Goal: Task Accomplishment & Management: Complete application form

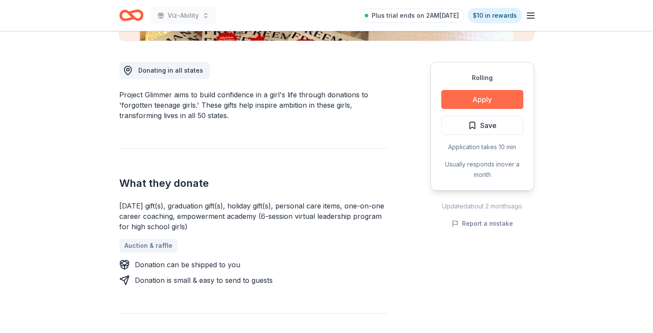
scroll to position [218, 0]
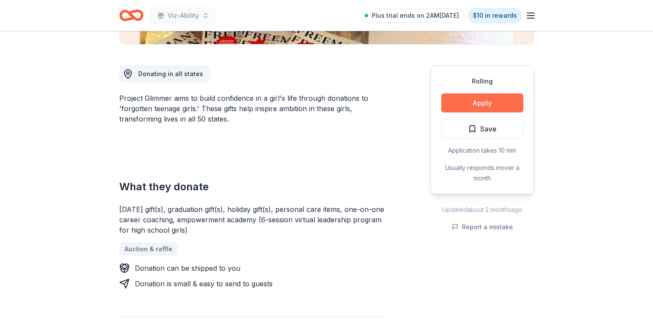
click at [490, 104] on button "Apply" at bounding box center [482, 102] width 82 height 19
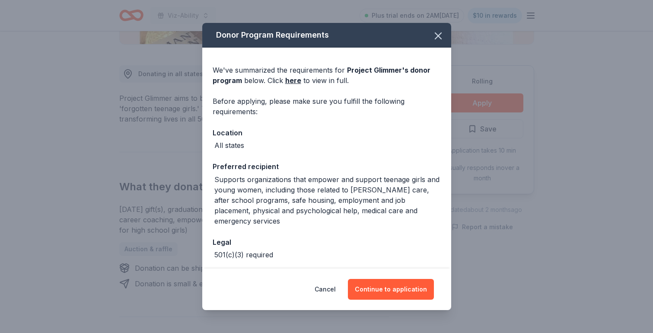
click at [520, 96] on div "Donor Program Requirements We've summarized the requirements for Project Glimme…" at bounding box center [326, 166] width 653 height 333
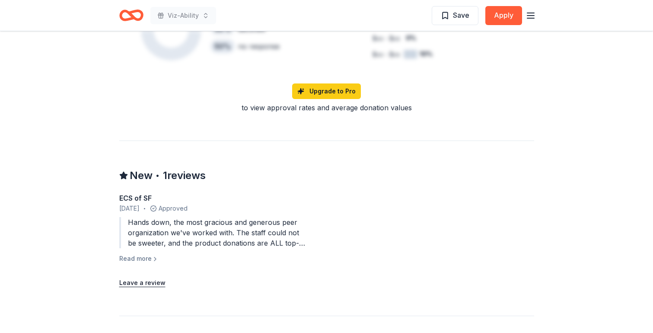
scroll to position [768, 0]
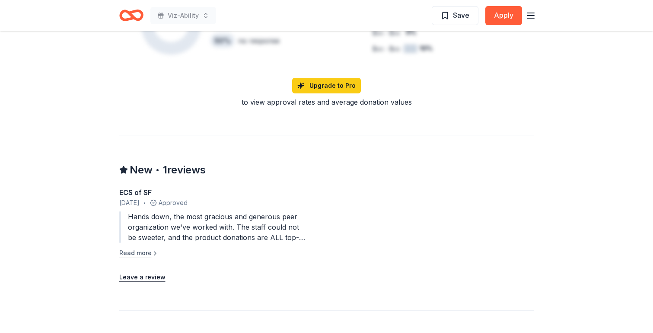
click at [142, 248] on button "Read more" at bounding box center [138, 253] width 39 height 10
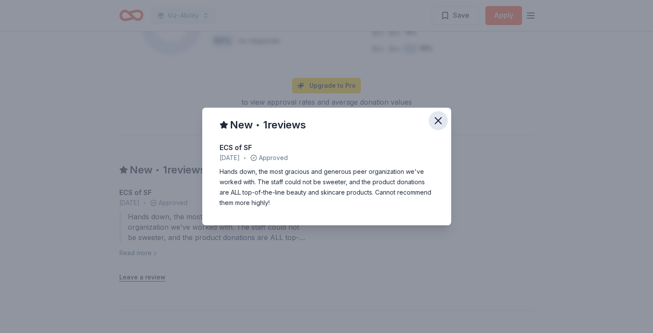
click at [442, 112] on button "button" at bounding box center [438, 120] width 19 height 19
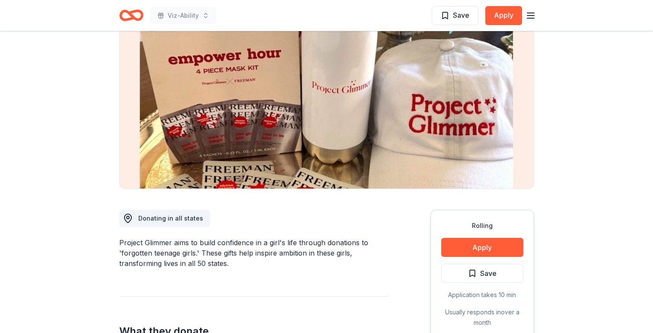
scroll to position [0, 0]
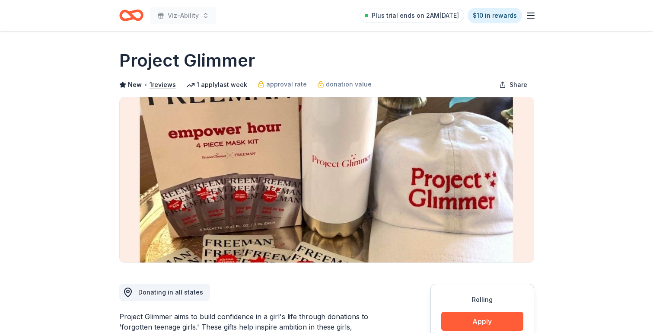
click at [130, 12] on icon "Home" at bounding box center [134, 15] width 13 height 9
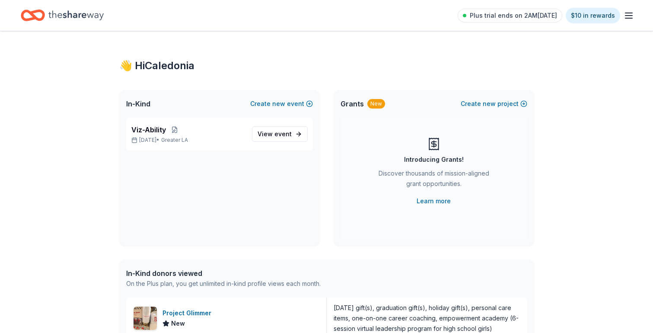
click at [191, 9] on div "Plus trial ends on 2AM, 10/1 $10 in rewards" at bounding box center [326, 15] width 611 height 20
click at [155, 126] on span "Viz-Ability" at bounding box center [148, 129] width 35 height 10
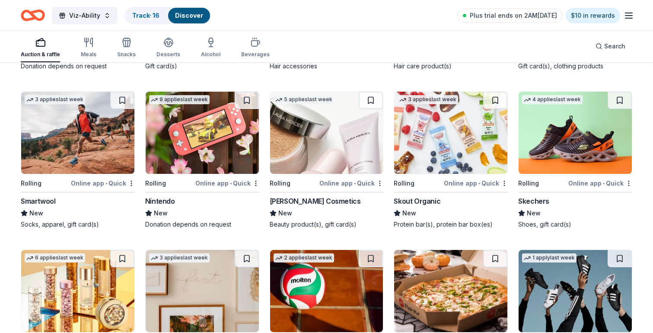
scroll to position [6697, 0]
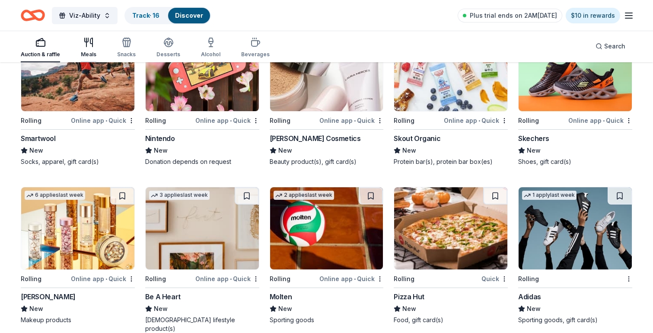
click at [88, 54] on div "Meals" at bounding box center [89, 54] width 16 height 7
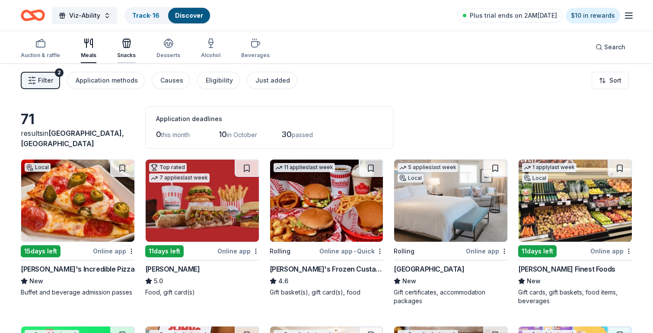
click at [125, 46] on icon "button" at bounding box center [125, 44] width 0 height 6
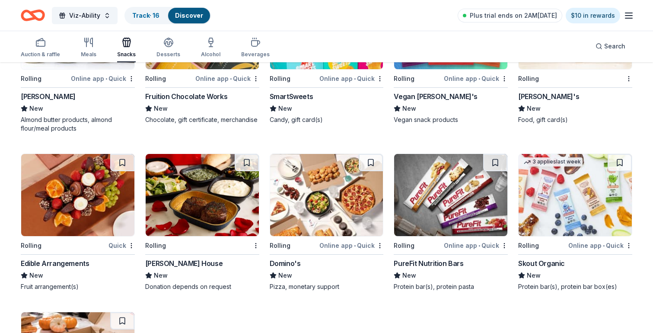
scroll to position [1623, 0]
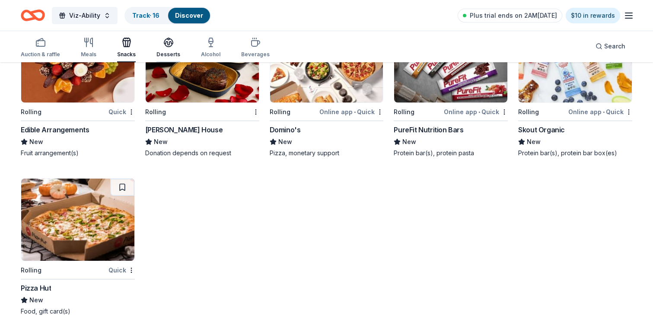
click at [163, 53] on div "Desserts" at bounding box center [168, 54] width 24 height 7
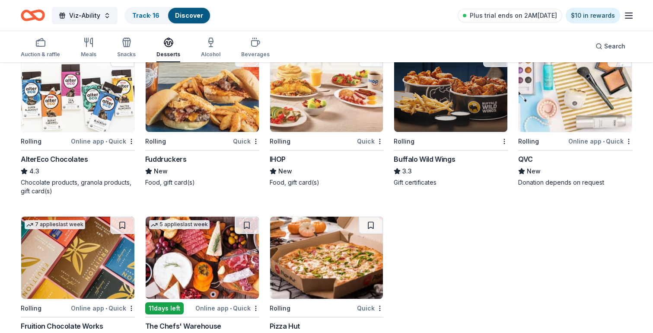
scroll to position [973, 0]
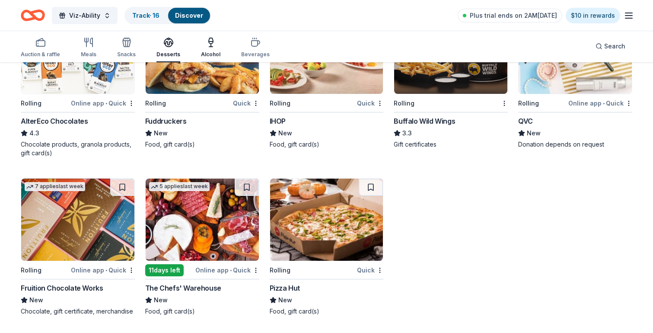
click at [208, 44] on icon "button" at bounding box center [211, 42] width 10 height 10
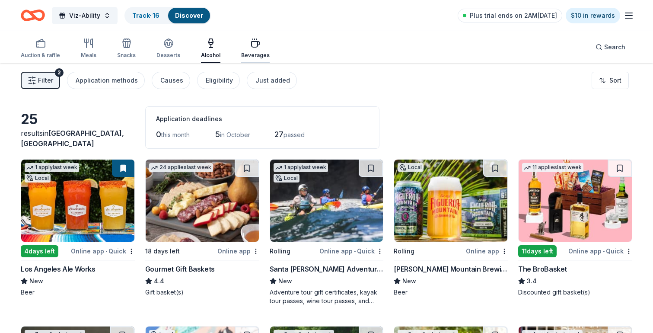
click at [252, 48] on icon "button" at bounding box center [255, 43] width 10 height 10
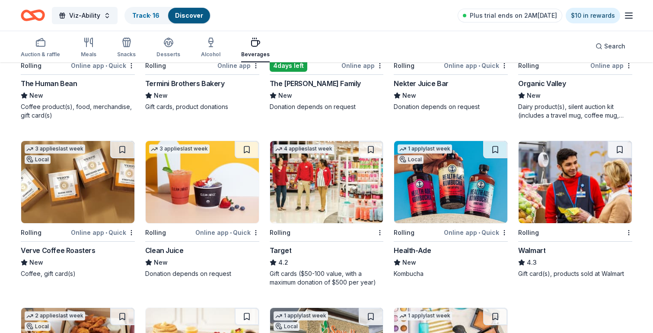
scroll to position [481, 0]
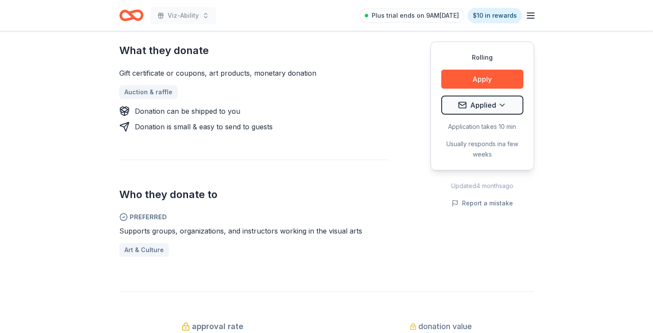
scroll to position [343, 0]
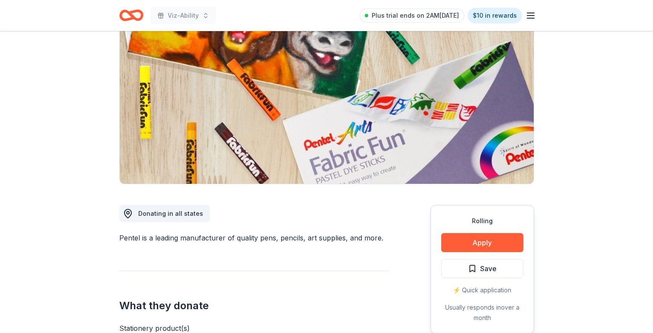
scroll to position [71, 0]
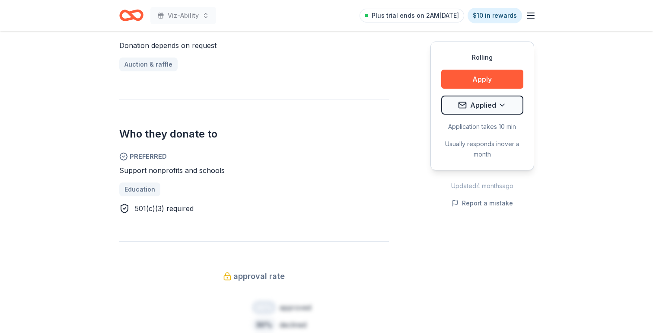
scroll to position [379, 0]
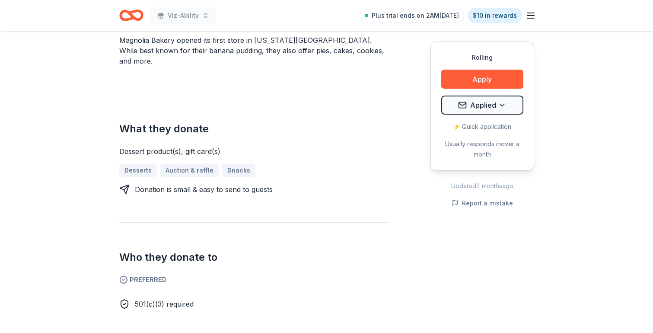
scroll to position [309, 0]
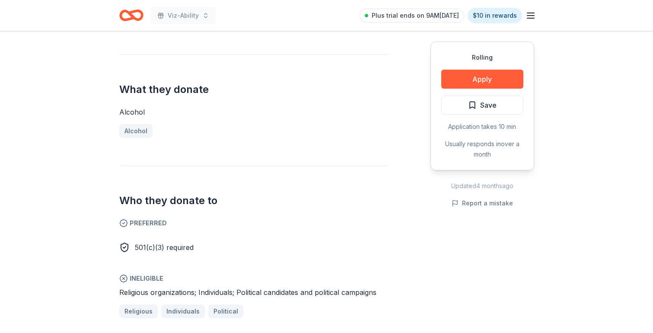
scroll to position [316, 0]
click at [495, 78] on button "Apply" at bounding box center [482, 79] width 82 height 19
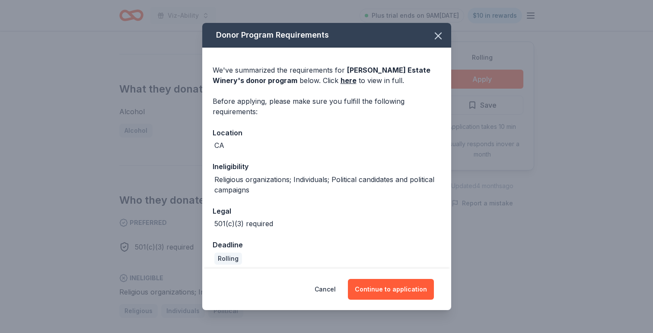
click at [380, 300] on div "Cancel Continue to application" at bounding box center [326, 288] width 249 height 41
click at [380, 292] on button "Continue to application" at bounding box center [391, 289] width 86 height 21
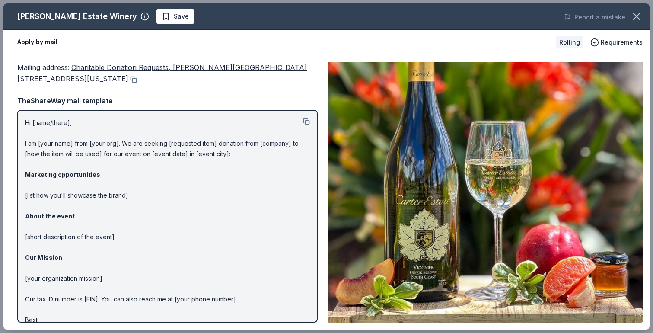
scroll to position [21, 0]
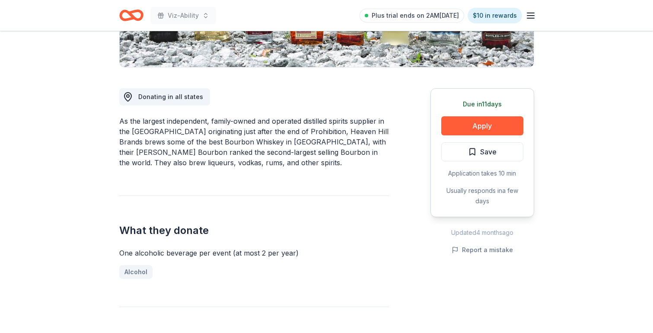
scroll to position [194, 0]
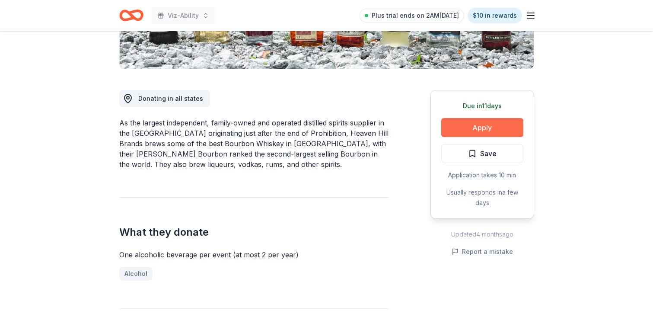
click at [479, 126] on button "Apply" at bounding box center [482, 127] width 82 height 19
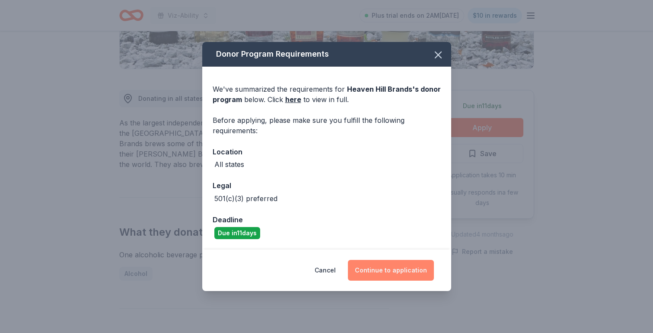
click at [394, 276] on button "Continue to application" at bounding box center [391, 270] width 86 height 21
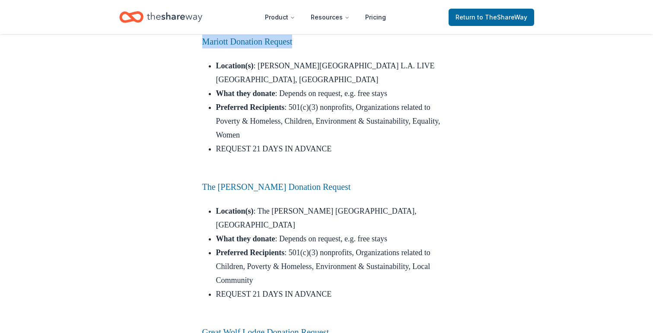
scroll to position [1339, 0]
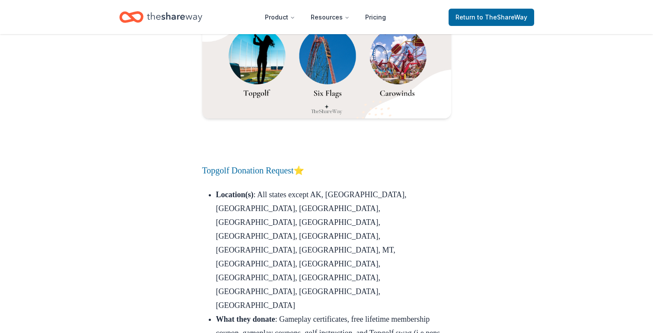
scroll to position [10244, 0]
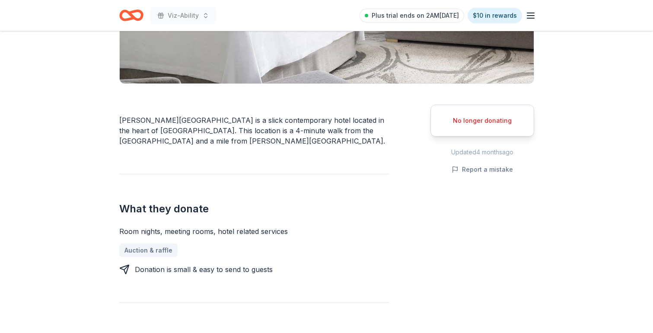
scroll to position [183, 0]
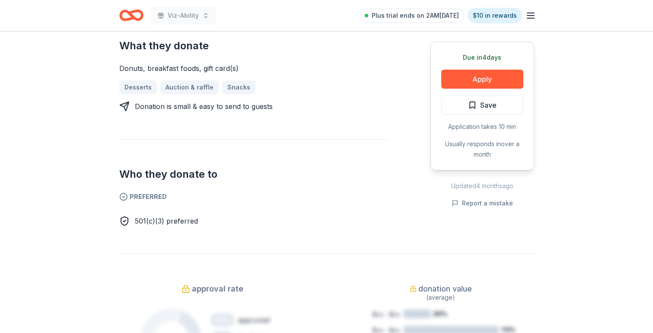
scroll to position [379, 0]
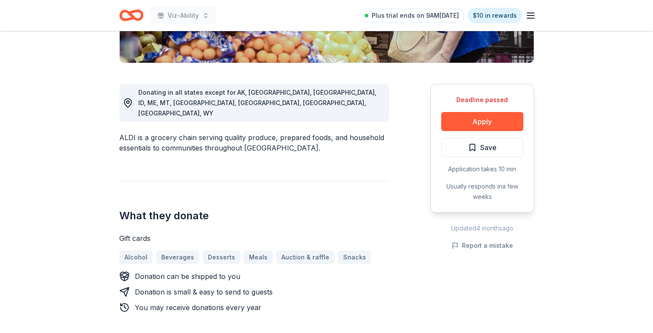
scroll to position [200, 0]
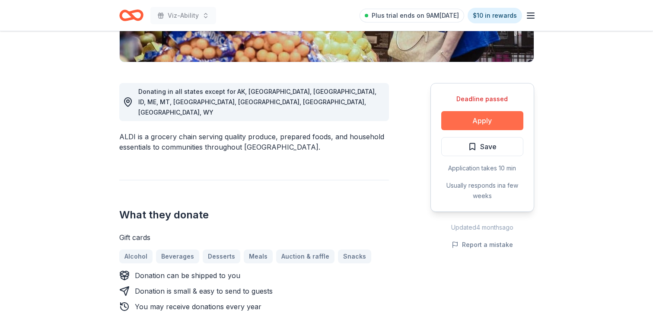
click at [502, 125] on button "Apply" at bounding box center [482, 120] width 82 height 19
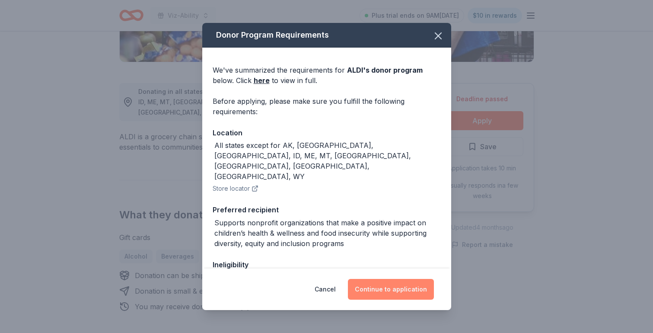
click at [397, 291] on button "Continue to application" at bounding box center [391, 289] width 86 height 21
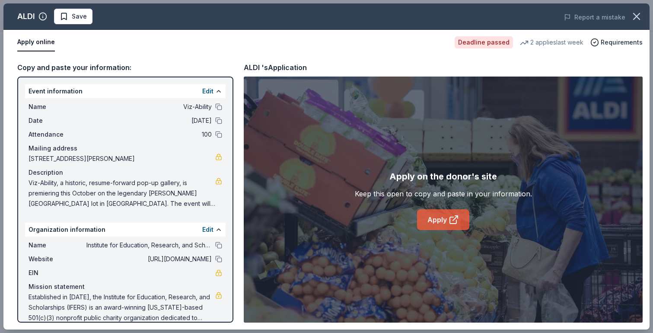
click at [435, 222] on link "Apply" at bounding box center [443, 219] width 52 height 21
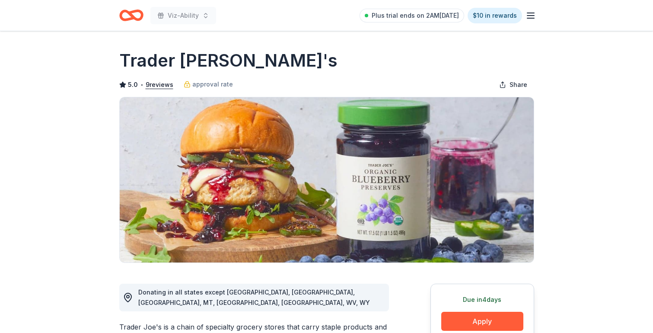
click at [135, 18] on icon "Home" at bounding box center [134, 15] width 13 height 9
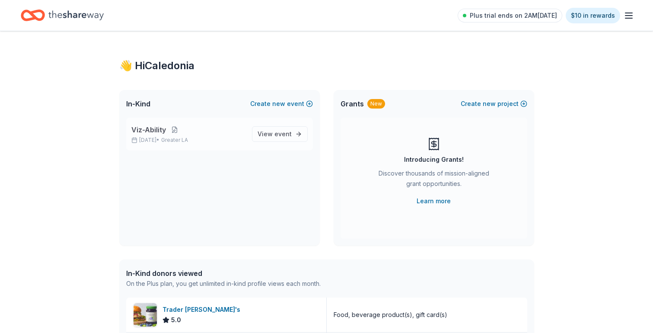
click at [169, 128] on button at bounding box center [174, 129] width 17 height 7
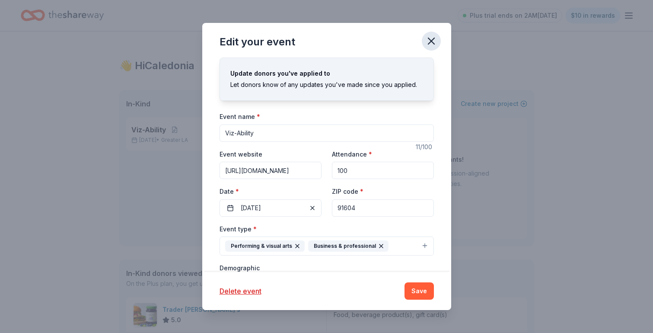
click at [435, 43] on icon "button" at bounding box center [431, 41] width 12 height 12
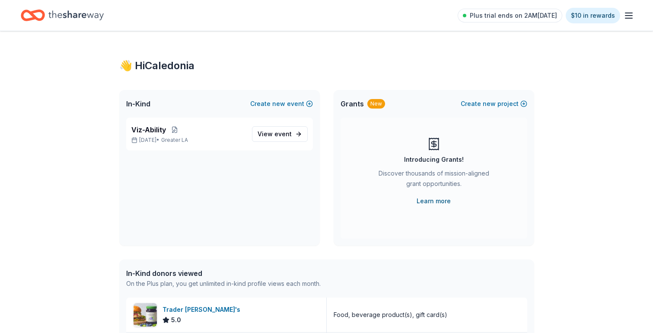
click at [426, 203] on link "Learn more" at bounding box center [433, 201] width 34 height 10
click at [500, 104] on button "Create new project" at bounding box center [494, 103] width 67 height 10
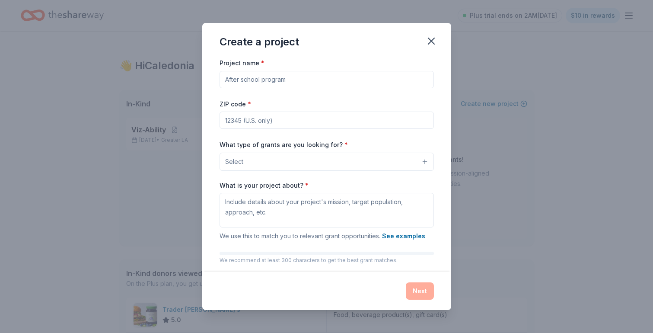
click at [291, 85] on input "Project name *" at bounding box center [326, 79] width 214 height 17
type input "Viz-Ability"
click at [366, 113] on input "ZIP code *" at bounding box center [326, 119] width 214 height 17
type input "91604"
click at [290, 164] on button "Select" at bounding box center [326, 162] width 214 height 18
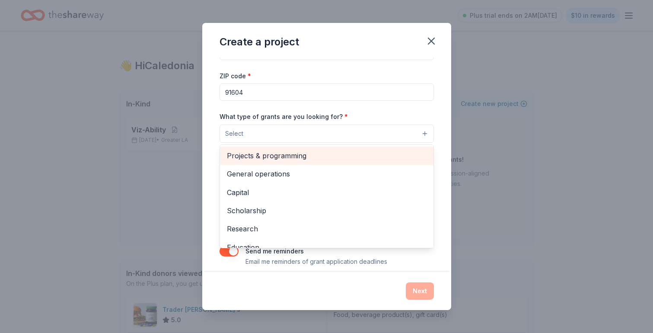
click at [286, 156] on span "Projects & programming" at bounding box center [327, 155] width 200 height 11
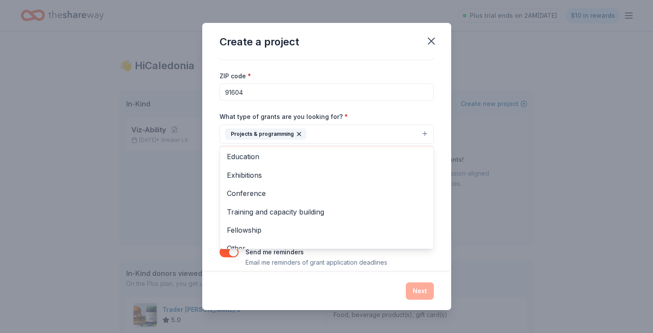
scroll to position [84, 0]
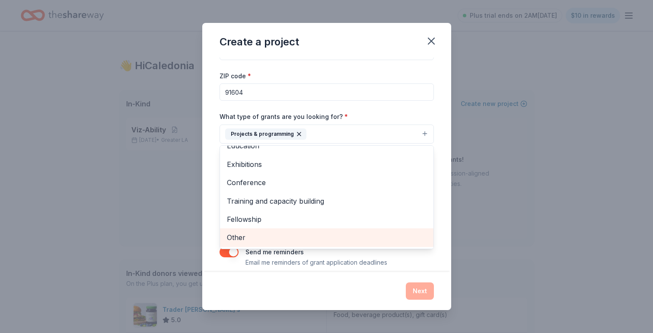
click at [283, 241] on span "Other" at bounding box center [327, 237] width 200 height 11
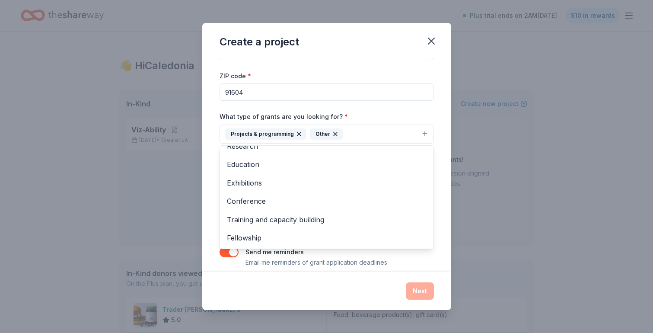
click at [391, 109] on div "Project name * Viz-Ability ZIP code * 91604 What type of grants are you looking…" at bounding box center [326, 148] width 214 height 238
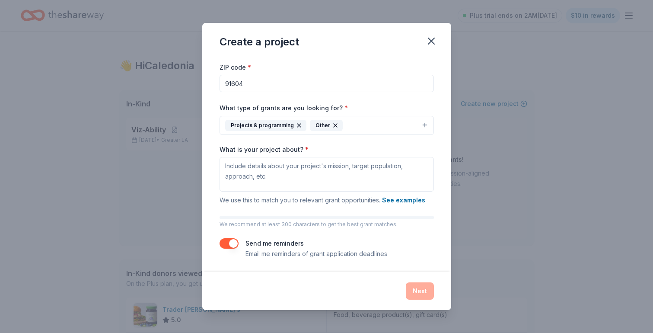
scroll to position [38, 0]
click at [225, 245] on button "button" at bounding box center [228, 242] width 19 height 10
click at [405, 199] on button "See examples" at bounding box center [403, 199] width 43 height 10
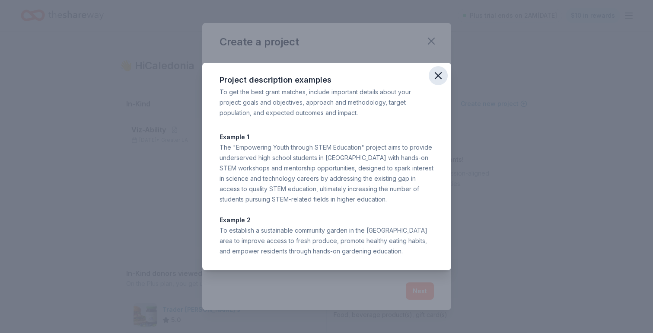
click at [438, 74] on icon "button" at bounding box center [438, 76] width 12 height 12
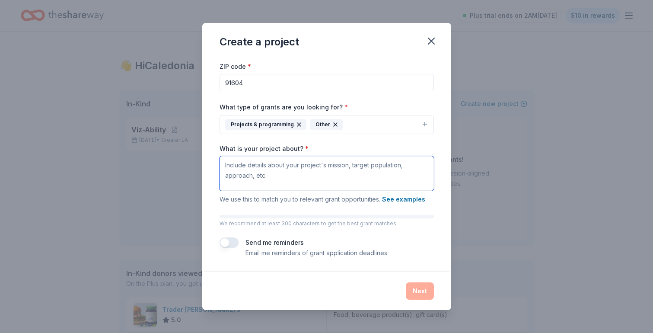
click at [280, 175] on textarea "What is your project about? *" at bounding box center [326, 173] width 214 height 35
paste textarea "Viz-Ability is a résumé-forward pop-up gallery spotlighting mid-to-senior-level…"
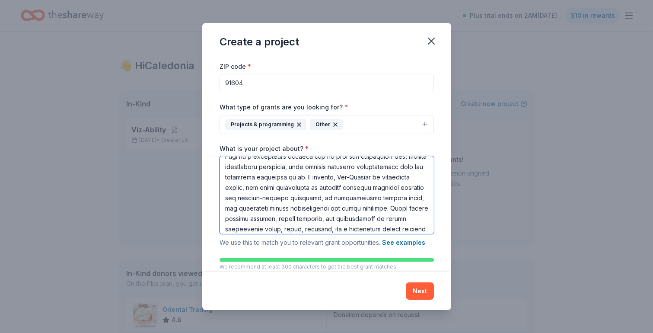
scroll to position [220, 0]
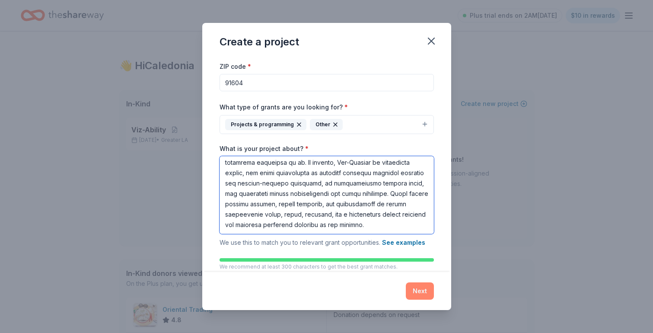
type textarea "Viz-Ability is a résumé-forward pop-up gallery spotlighting mid-to-senior-level…"
click at [419, 292] on button "Next" at bounding box center [420, 290] width 28 height 17
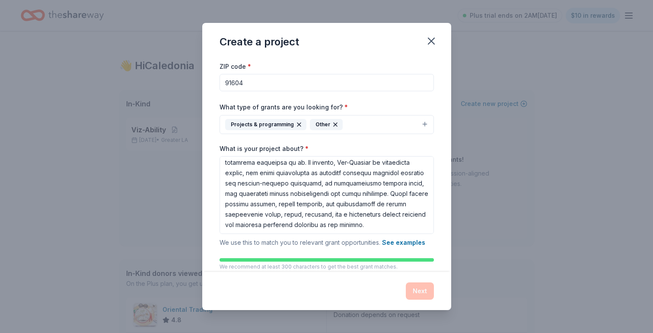
scroll to position [0, 0]
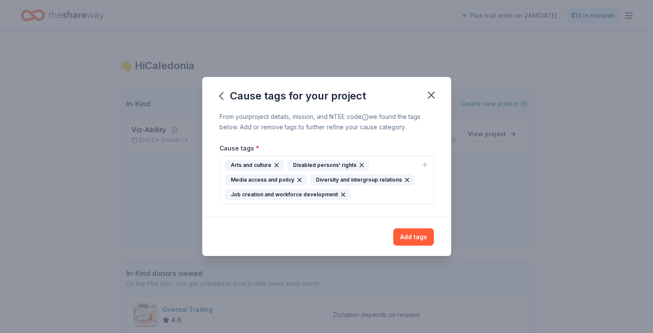
click at [336, 162] on div "Disabled persons' rights" at bounding box center [328, 164] width 82 height 11
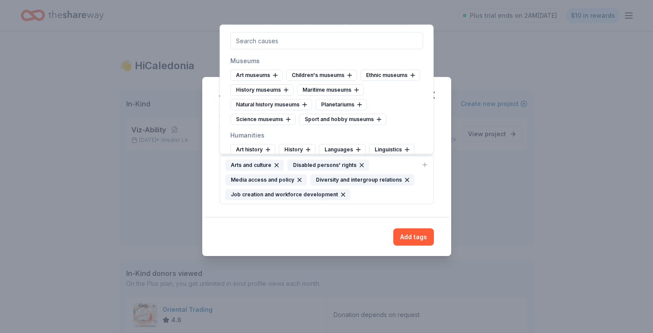
scroll to position [237, 0]
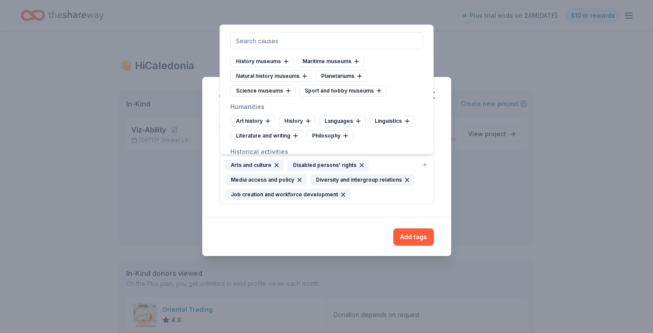
click at [371, 196] on div "Arts and culture Disabled persons' rights Media access and policy Diversity and…" at bounding box center [321, 179] width 193 height 41
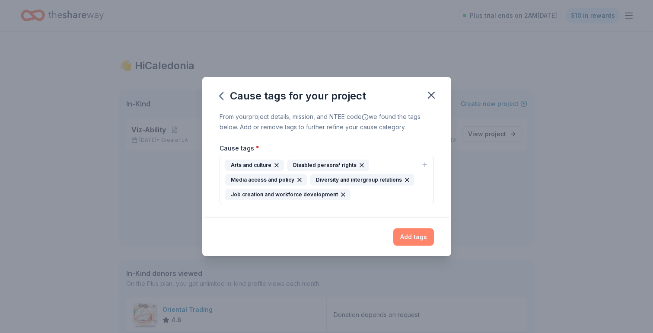
click at [406, 241] on button "Add tags" at bounding box center [413, 236] width 41 height 17
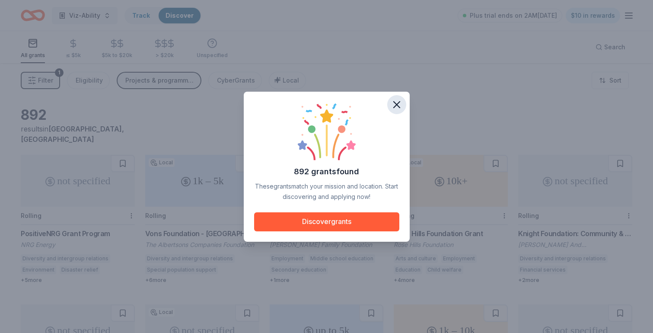
click at [396, 105] on icon "button" at bounding box center [397, 105] width 6 height 6
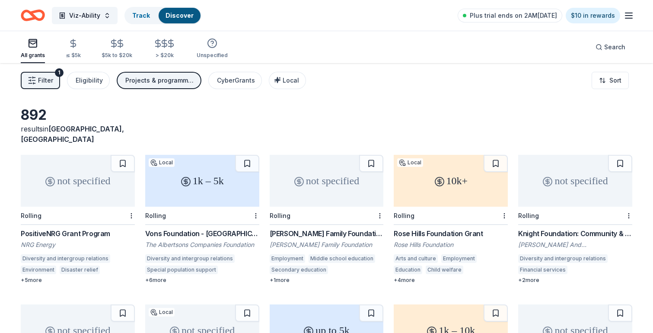
click at [50, 79] on span "Filter" at bounding box center [45, 80] width 15 height 10
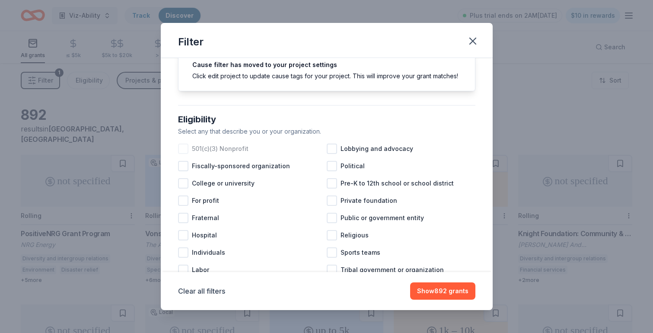
scroll to position [56, 0]
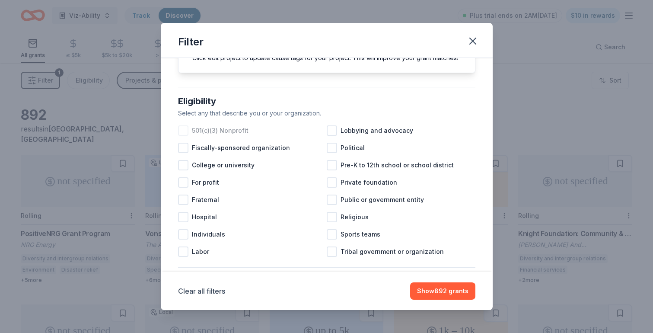
click at [181, 127] on div at bounding box center [183, 130] width 10 height 10
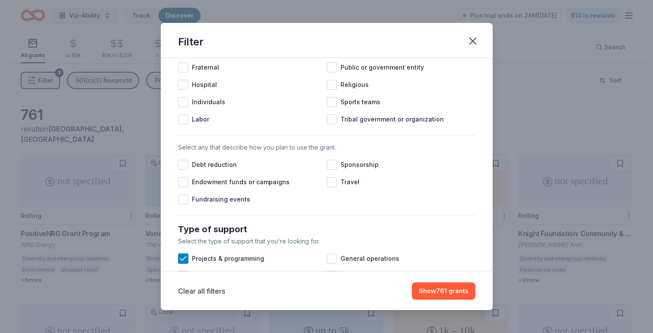
scroll to position [194, 0]
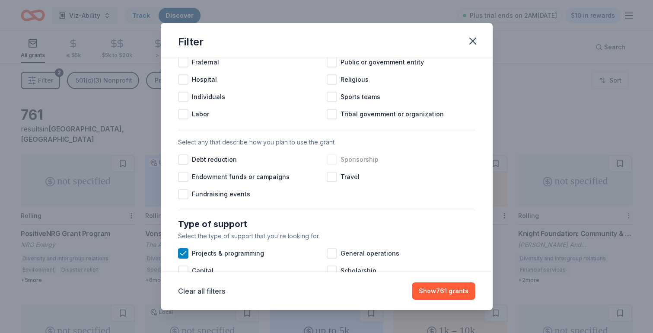
click at [332, 159] on div at bounding box center [332, 159] width 10 height 10
click at [275, 192] on div "Fundraising events" at bounding box center [252, 193] width 149 height 17
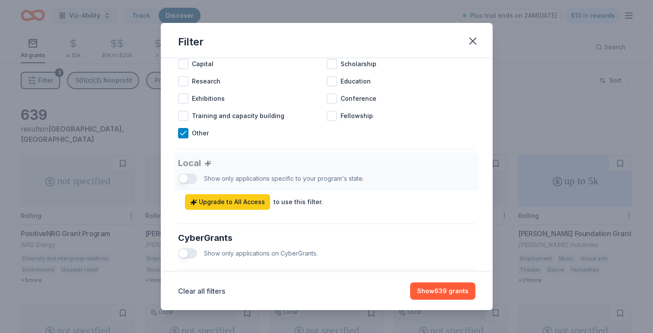
scroll to position [399, 0]
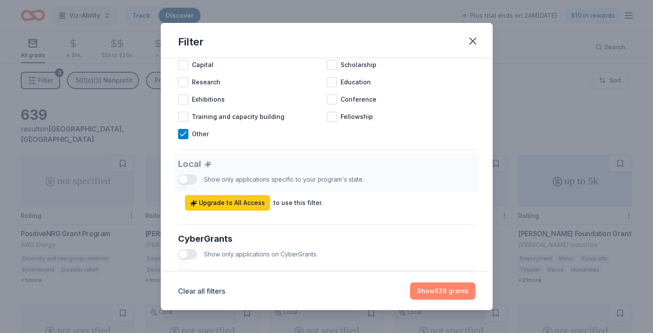
click at [424, 286] on button "Show 639 grants" at bounding box center [442, 290] width 65 height 17
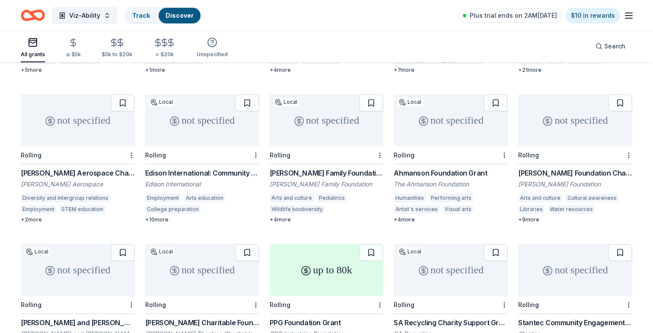
scroll to position [210, 0]
click at [448, 167] on div "Ahmanson Foundation Grant" at bounding box center [451, 172] width 114 height 10
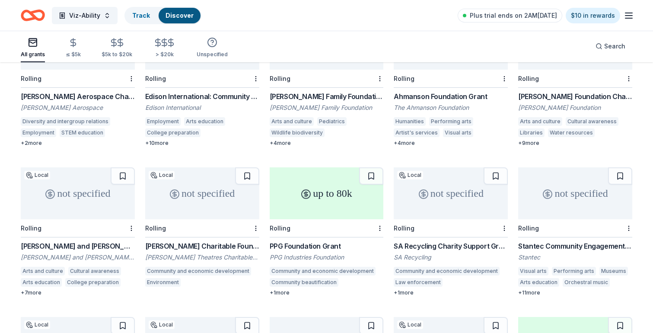
scroll to position [289, 0]
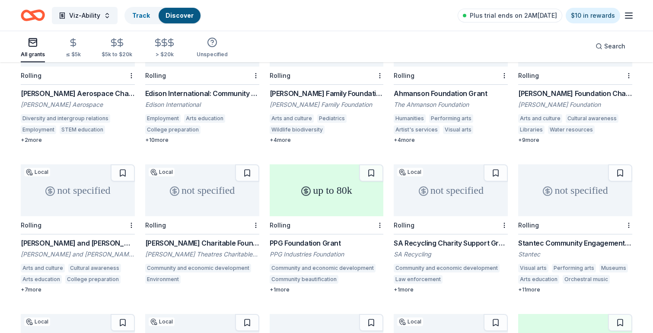
click at [203, 191] on div "not specified" at bounding box center [202, 190] width 114 height 52
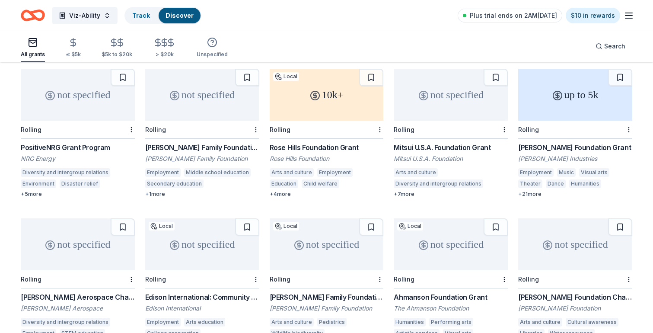
scroll to position [0, 0]
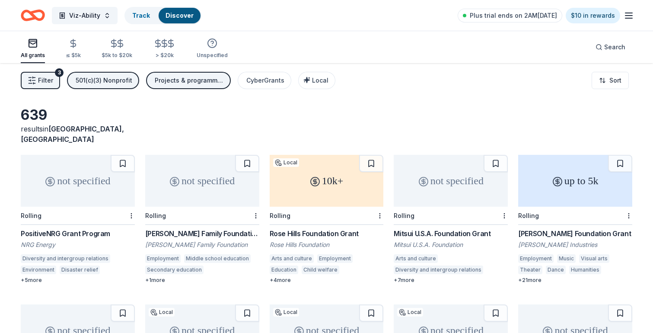
click at [41, 77] on span "Filter" at bounding box center [45, 80] width 15 height 10
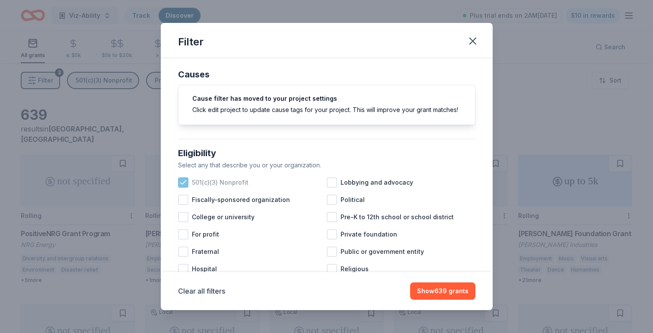
click at [222, 184] on span "501(c)(3) Nonprofit" at bounding box center [220, 182] width 57 height 10
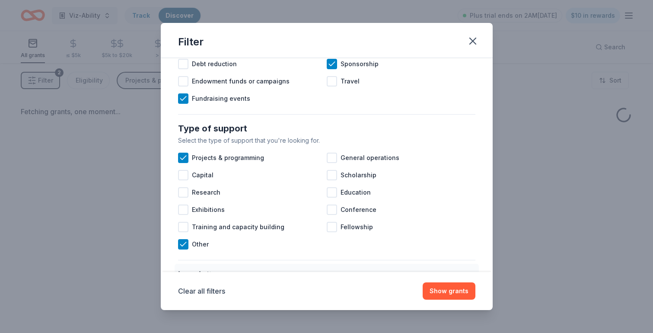
scroll to position [280, 0]
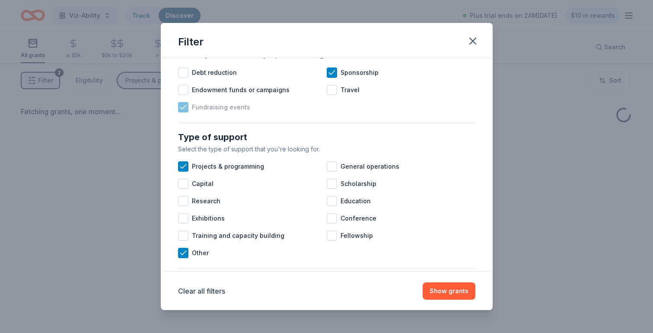
click at [185, 105] on icon at bounding box center [183, 107] width 9 height 9
click at [330, 75] on icon at bounding box center [331, 72] width 9 height 9
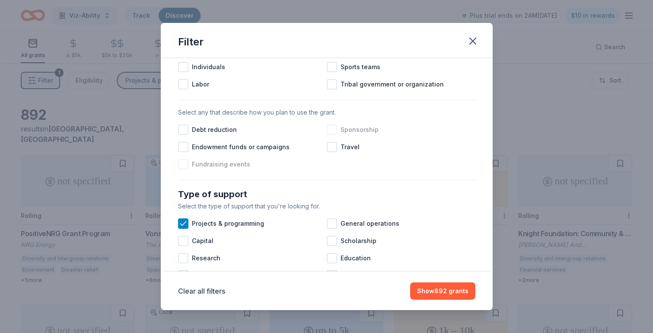
scroll to position [222, 0]
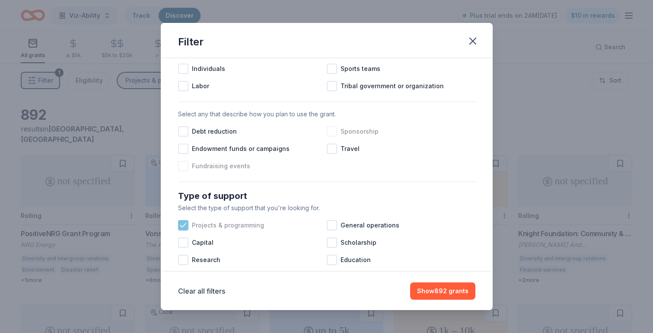
click at [250, 228] on span "Projects & programming" at bounding box center [228, 225] width 72 height 10
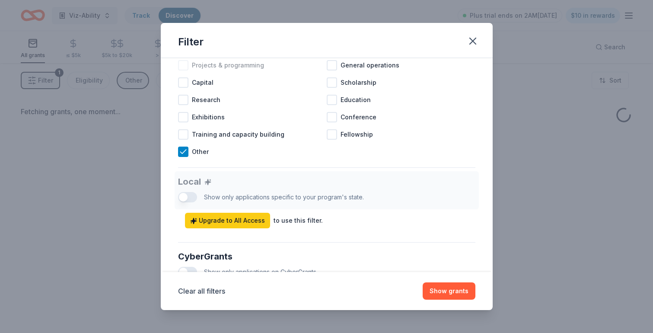
scroll to position [386, 0]
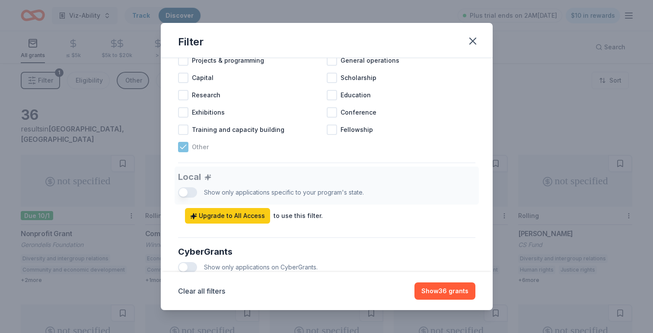
click at [207, 146] on span "Other" at bounding box center [200, 147] width 17 height 10
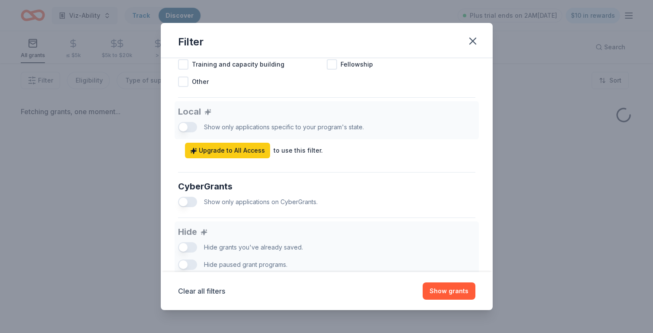
scroll to position [520, 0]
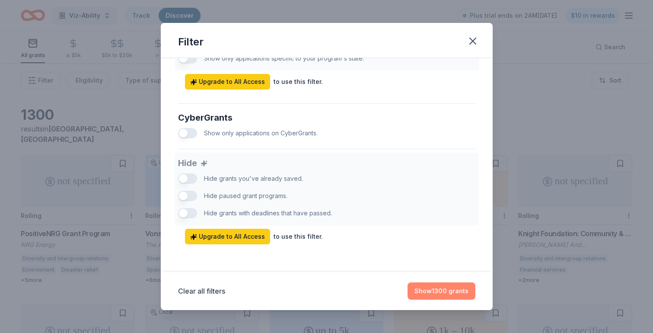
click at [436, 290] on button "Show 1300 grants" at bounding box center [441, 290] width 68 height 17
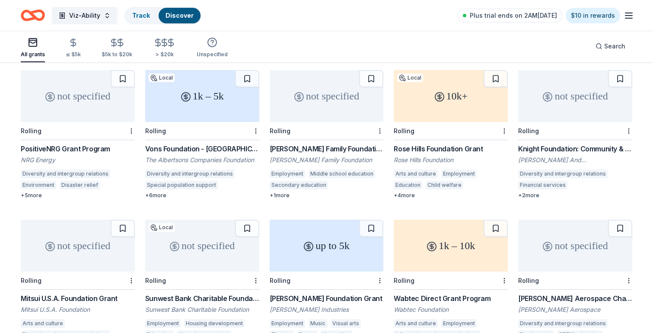
scroll to position [0, 0]
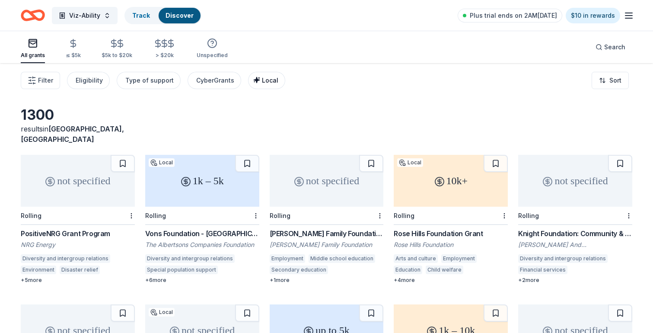
click at [268, 84] on span "Local" at bounding box center [270, 79] width 16 height 7
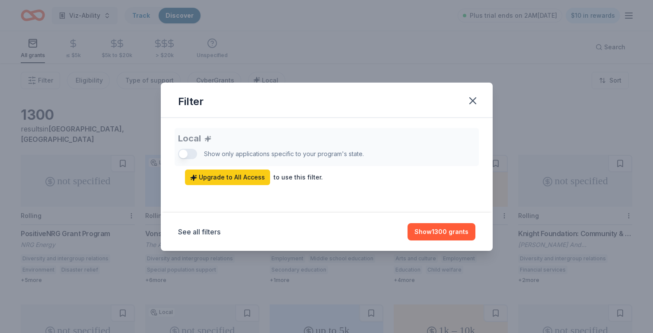
click at [273, 158] on div "Local Show only applications specific to your program's state. Upgrade to All A…" at bounding box center [326, 156] width 297 height 57
click at [270, 152] on div "Local Show only applications specific to your program's state. Upgrade to All A…" at bounding box center [326, 156] width 297 height 57
click at [186, 149] on div "Local Show only applications specific to your program's state. Upgrade to All A…" at bounding box center [326, 156] width 297 height 57
click at [184, 158] on div "Local Show only applications specific to your program's state. Upgrade to All A…" at bounding box center [326, 156] width 297 height 57
click at [215, 227] on button "See all filters" at bounding box center [199, 231] width 42 height 10
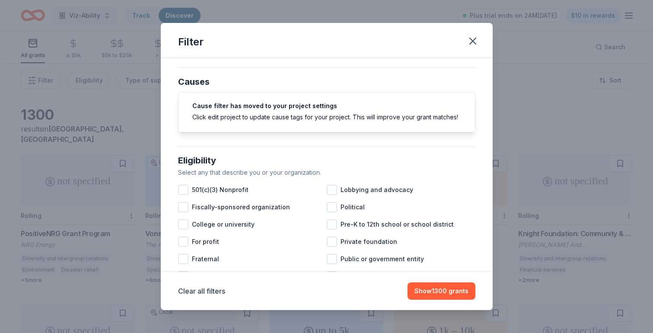
scroll to position [73, 0]
click at [441, 295] on button "Show 1300 grants" at bounding box center [441, 290] width 68 height 17
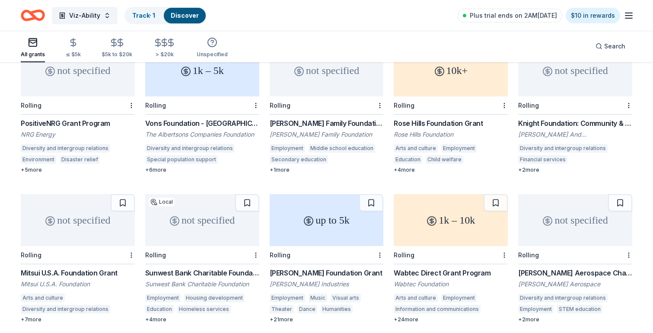
scroll to position [0, 0]
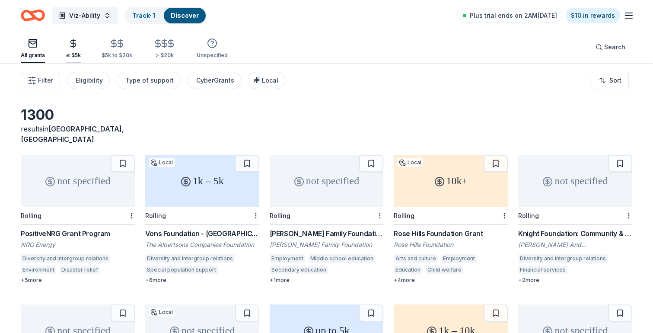
click at [72, 50] on div "≤ $5k" at bounding box center [73, 48] width 15 height 20
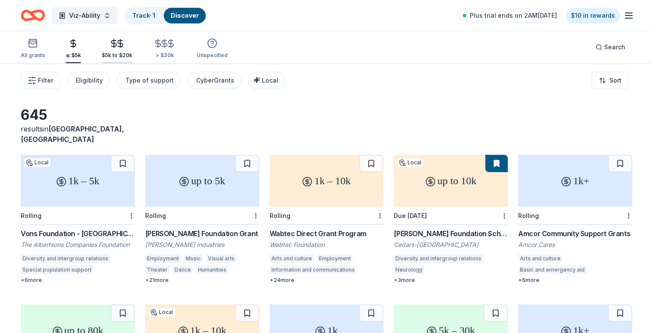
click at [117, 52] on div "$5k to $20k" at bounding box center [117, 55] width 31 height 7
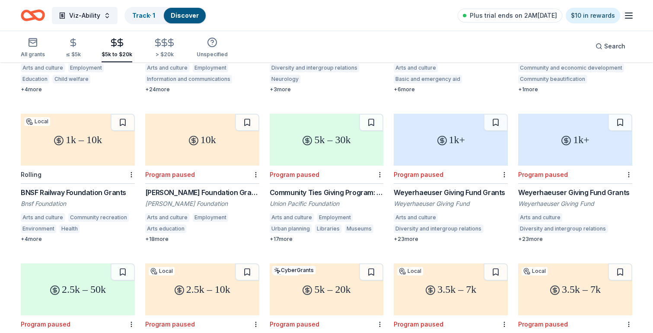
scroll to position [191, 0]
click at [114, 113] on button at bounding box center [123, 121] width 24 height 17
click at [120, 113] on button at bounding box center [123, 121] width 22 height 17
click at [124, 113] on button at bounding box center [123, 121] width 22 height 17
click at [122, 113] on button at bounding box center [123, 121] width 22 height 17
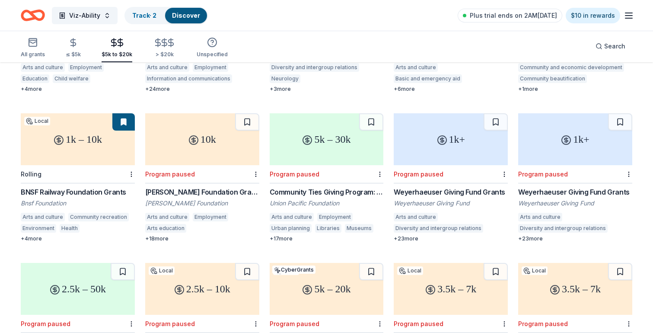
click at [100, 134] on div "1k – 10k" at bounding box center [78, 139] width 114 height 52
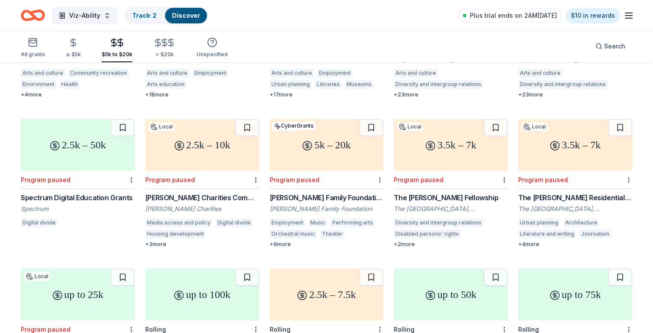
scroll to position [334, 0]
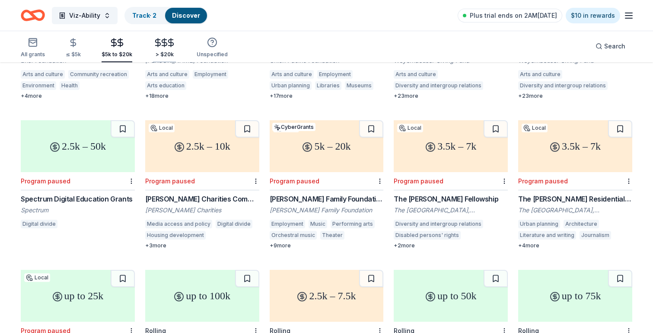
click at [172, 47] on icon "button" at bounding box center [171, 43] width 10 height 10
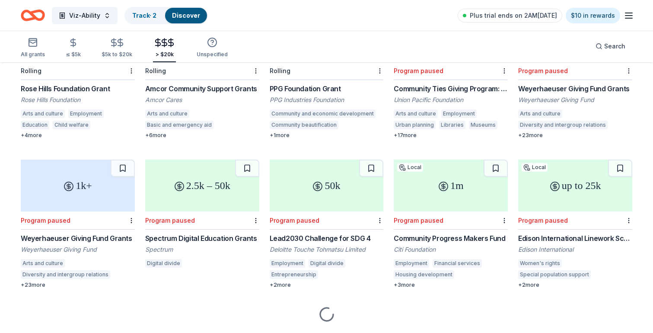
scroll to position [159, 0]
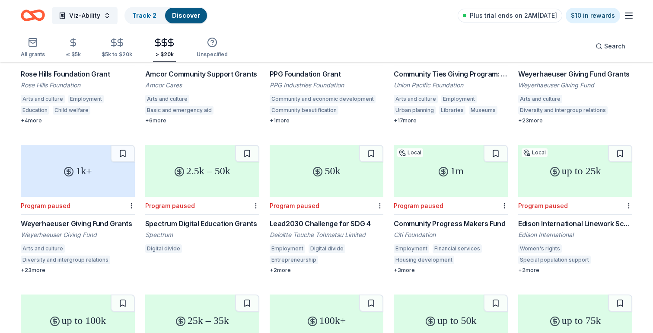
click at [41, 172] on div "1k+" at bounding box center [78, 171] width 114 height 52
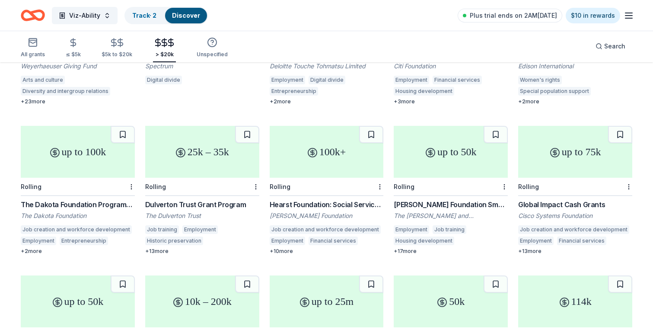
scroll to position [324, 0]
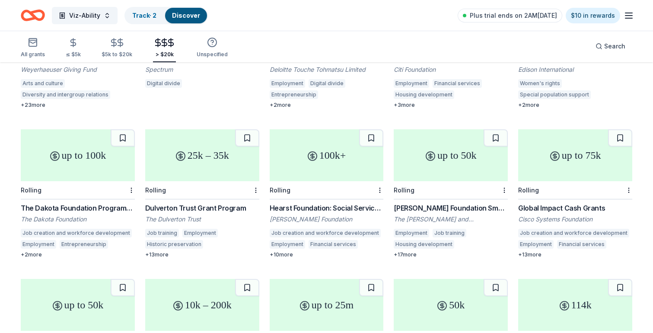
click at [317, 158] on div "100k+" at bounding box center [327, 155] width 114 height 52
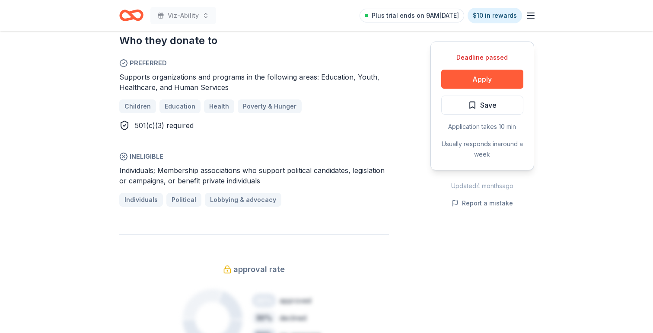
scroll to position [492, 0]
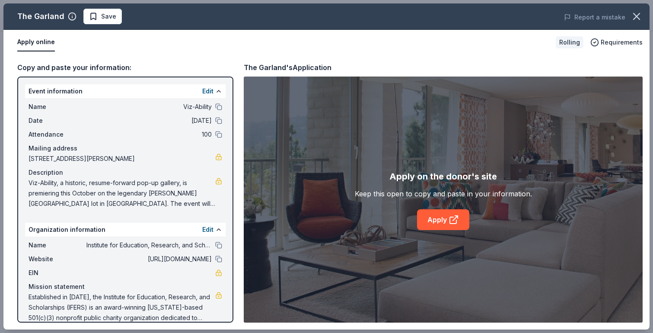
scroll to position [12, 0]
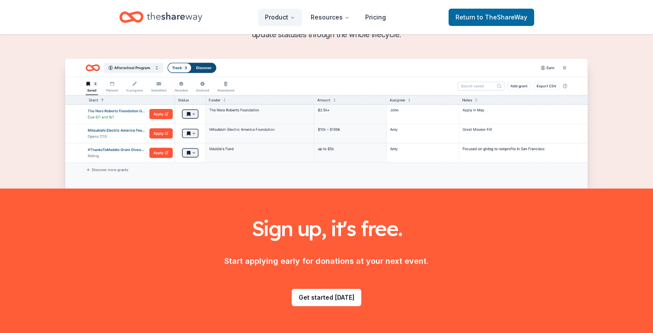
scroll to position [1061, 0]
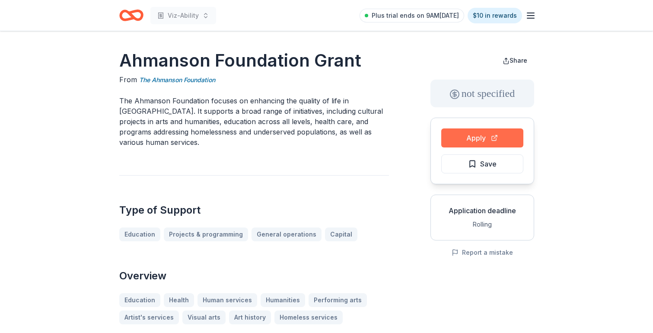
click at [484, 130] on button "Apply" at bounding box center [482, 137] width 82 height 19
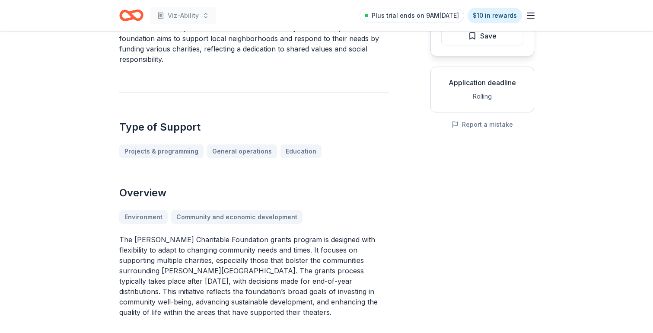
scroll to position [129, 0]
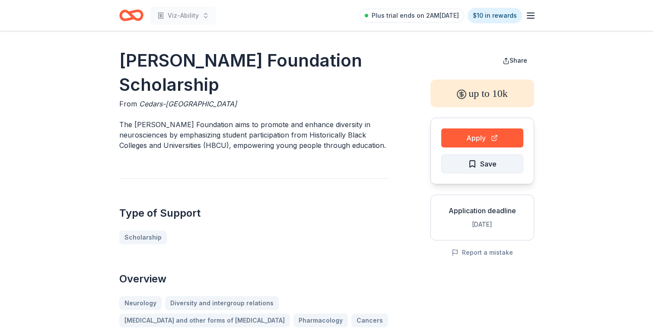
click at [484, 162] on span "Save" at bounding box center [488, 163] width 16 height 11
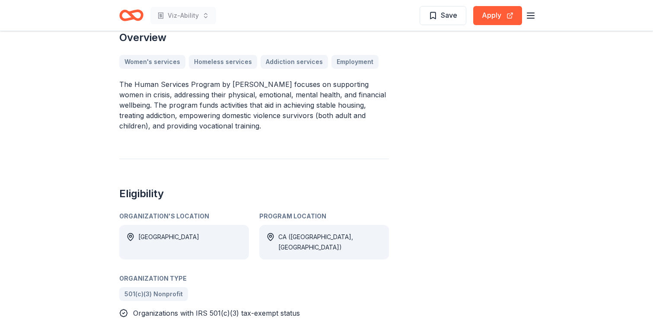
scroll to position [239, 0]
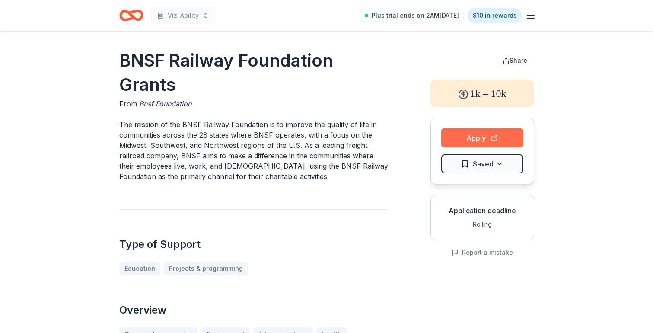
click at [475, 140] on button "Apply" at bounding box center [482, 137] width 82 height 19
click at [471, 138] on button "Apply" at bounding box center [482, 137] width 82 height 19
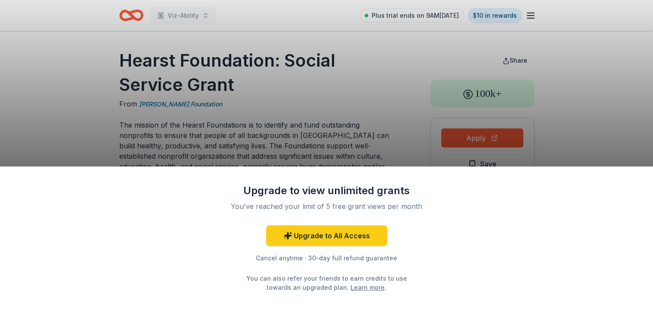
click at [481, 127] on div "Upgrade to view unlimited grants You've reached your limit of 5 free grant view…" at bounding box center [326, 166] width 653 height 333
click at [467, 140] on div "Upgrade to view unlimited grants You've reached your limit of 5 free grant view…" at bounding box center [326, 166] width 653 height 333
